Goal: Transaction & Acquisition: Purchase product/service

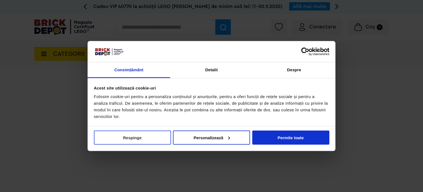
click at [139, 136] on button "Respinge" at bounding box center [132, 137] width 77 height 14
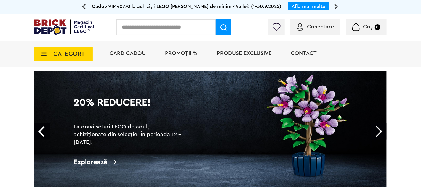
click at [39, 131] on link "Prev" at bounding box center [42, 131] width 16 height 16
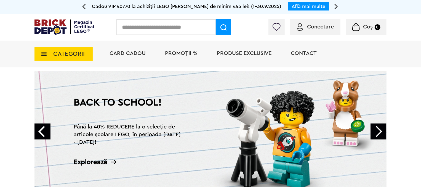
click at [39, 131] on link "Prev" at bounding box center [42, 131] width 16 height 16
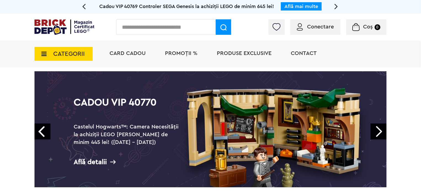
click at [381, 129] on link "Next" at bounding box center [378, 131] width 16 height 16
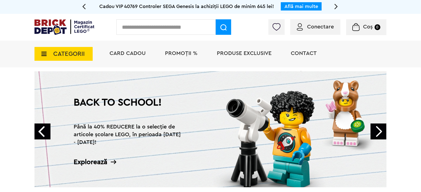
scroll to position [83, 0]
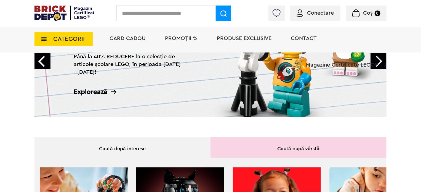
click at [100, 88] on div "Explorează" at bounding box center [129, 91] width 110 height 7
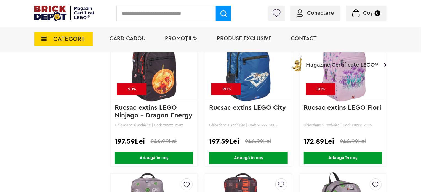
scroll to position [1020, 0]
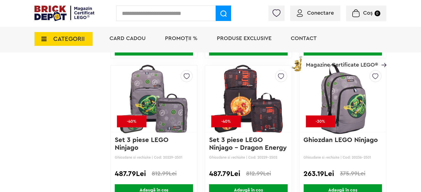
drag, startPoint x: 420, startPoint y: 70, endPoint x: 422, endPoint y: 92, distance: 21.3
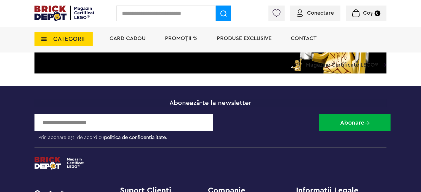
scroll to position [2622, 0]
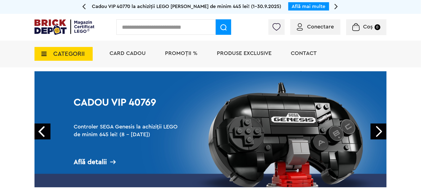
click at [186, 54] on span "PROMOȚII %" at bounding box center [181, 53] width 33 height 6
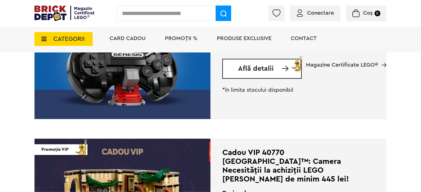
scroll to position [799, 0]
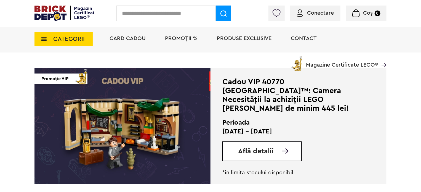
click at [151, 11] on input "text" at bounding box center [165, 13] width 99 height 15
type input "*****"
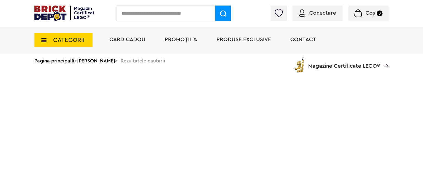
click at [151, 11] on input "text" at bounding box center [165, 13] width 99 height 15
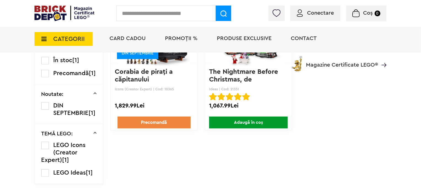
scroll to position [110, 0]
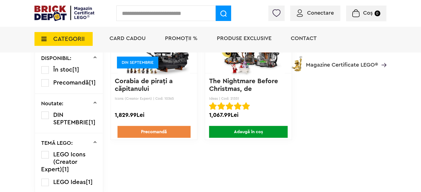
click at [168, 68] on div "Card Cadou PROMOȚII % Produse exclusive Contact Magazine Certificate LEGO®" at bounding box center [245, 48] width 282 height 45
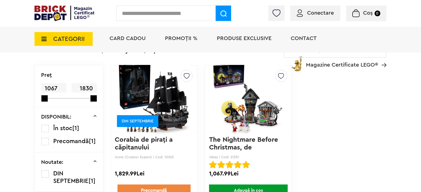
scroll to position [28, 0]
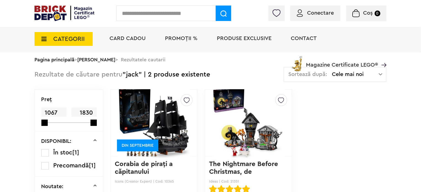
click at [158, 109] on img at bounding box center [154, 122] width 72 height 77
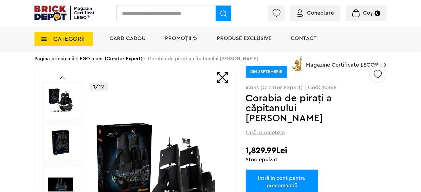
scroll to position [28, 0]
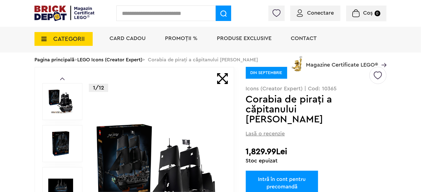
click at [50, 13] on img at bounding box center [64, 13] width 60 height 15
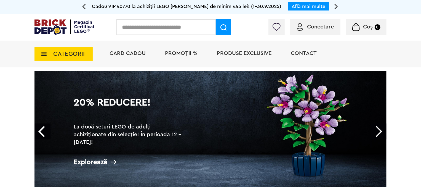
click at [117, 142] on h2 "La două seturi LEGO de adulți achiziționate din selecție! În perioada 12 - [DAT…" at bounding box center [129, 134] width 110 height 23
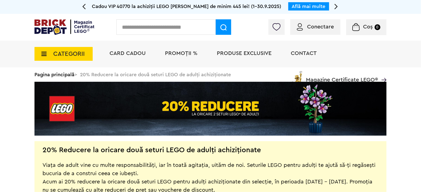
click at [146, 33] on input "text" at bounding box center [165, 26] width 99 height 15
type input "*****"
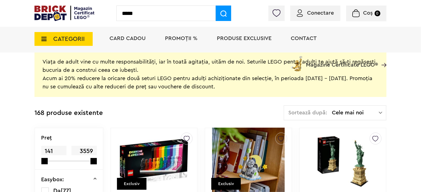
scroll to position [165, 0]
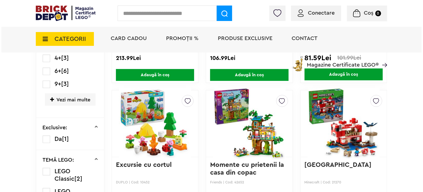
scroll to position [179, 0]
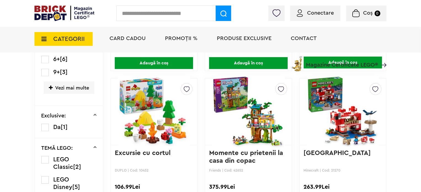
click at [168, 15] on input "text" at bounding box center [165, 13] width 99 height 15
type input "*****"
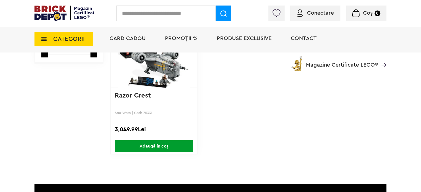
scroll to position [83, 0]
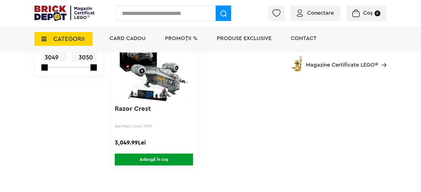
click at [163, 68] on div "Card Cadou PROMOȚII % Produse exclusive Contact Magazine Certificate LEGO®" at bounding box center [245, 48] width 282 height 45
click at [174, 80] on img at bounding box center [154, 67] width 72 height 77
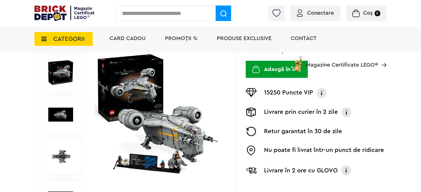
scroll to position [55, 0]
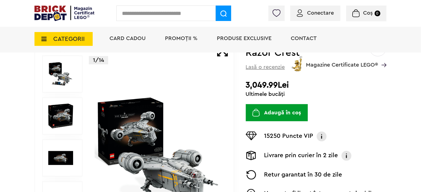
click at [169, 17] on input "text" at bounding box center [165, 13] width 99 height 15
type input "**********"
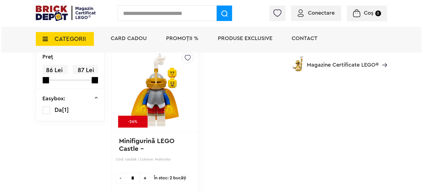
scroll to position [28, 0]
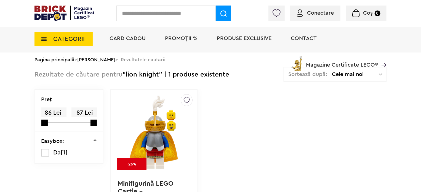
click at [75, 44] on span "CATEGORII" at bounding box center [63, 39] width 58 height 14
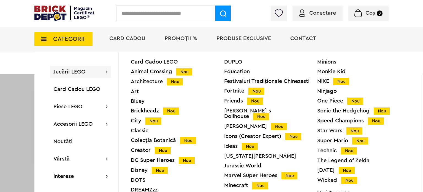
click at [178, 40] on span "PROMOȚII %" at bounding box center [181, 39] width 33 height 6
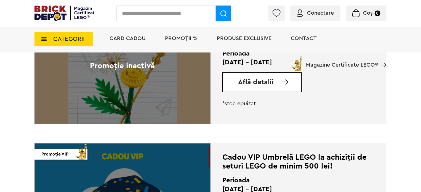
scroll to position [910, 0]
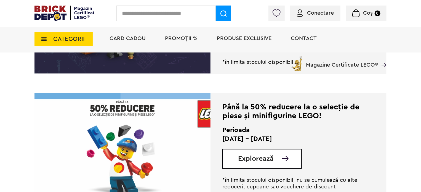
click at [181, 39] on span "PROMOȚII %" at bounding box center [181, 39] width 33 height 6
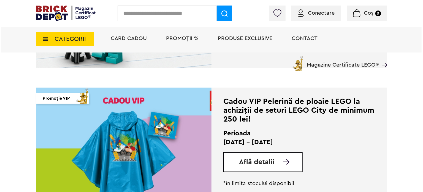
scroll to position [248, 0]
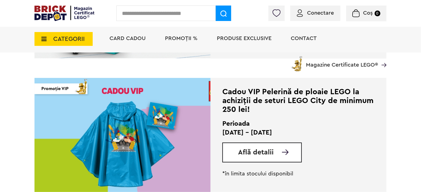
click at [74, 38] on span "CATEGORII" at bounding box center [68, 39] width 31 height 6
